Goal: Find specific page/section: Find specific page/section

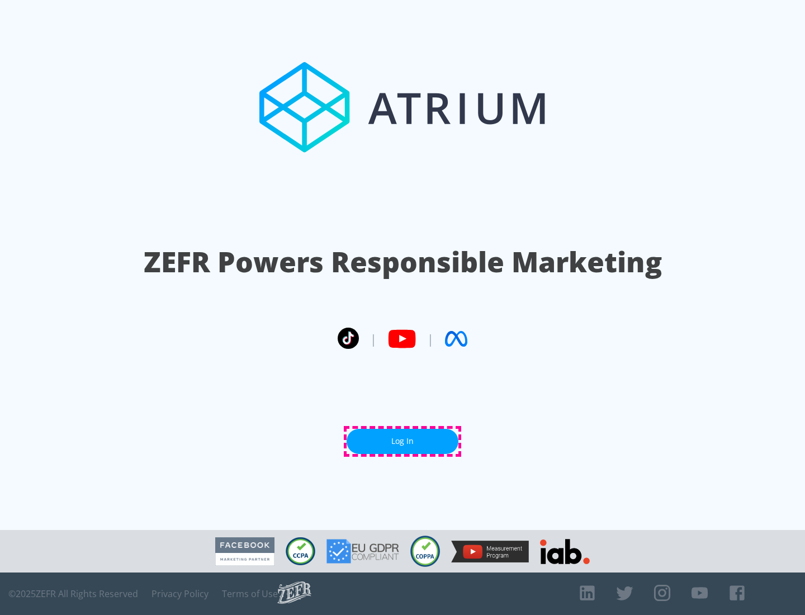
click at [402, 441] on link "Log In" at bounding box center [403, 441] width 112 height 25
